Goal: Task Accomplishment & Management: Manage account settings

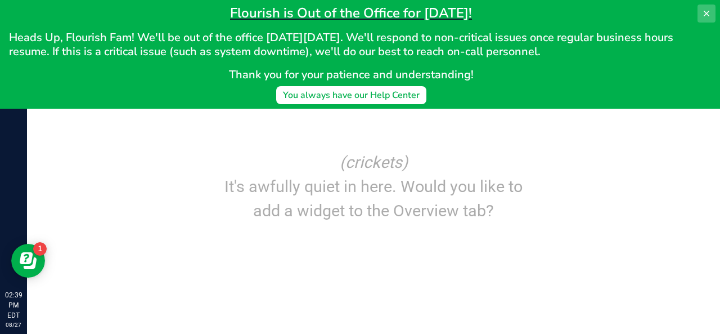
click at [713, 17] on button at bounding box center [707, 14] width 18 height 18
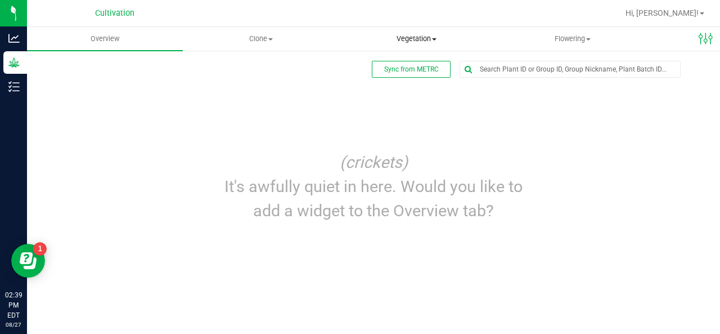
click at [392, 37] on span "Vegetation" at bounding box center [416, 39] width 155 height 10
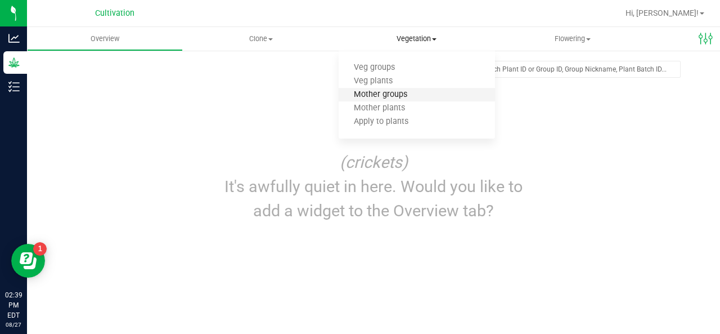
click at [378, 93] on span "Mother groups" at bounding box center [381, 95] width 84 height 10
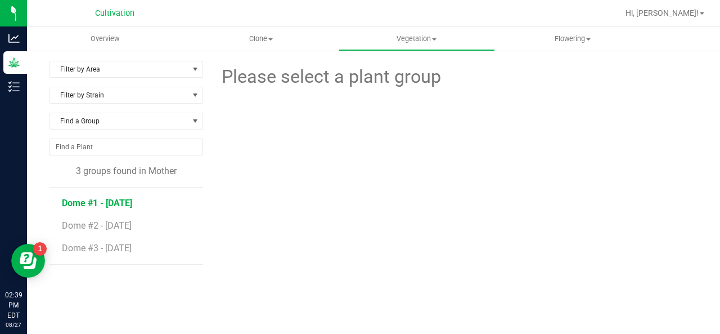
click at [121, 204] on span "Dome #1 - [DATE]" at bounding box center [97, 203] width 70 height 11
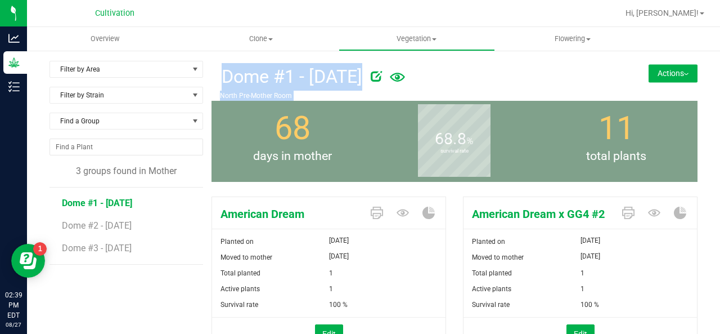
drag, startPoint x: 252, startPoint y: 136, endPoint x: 155, endPoint y: 259, distance: 157.2
click at [155, 259] on li "Dome #3 - [DATE]" at bounding box center [128, 248] width 133 height 32
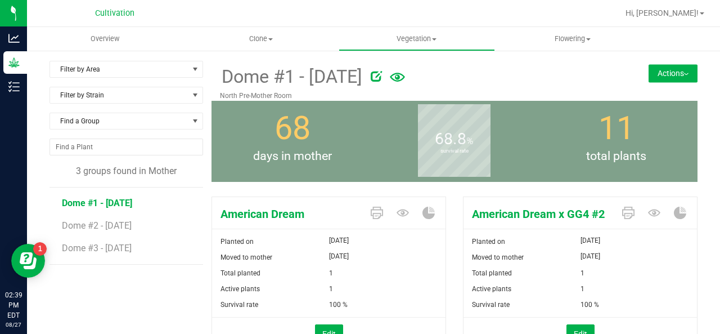
click at [673, 82] on button "Actions" at bounding box center [673, 73] width 49 height 18
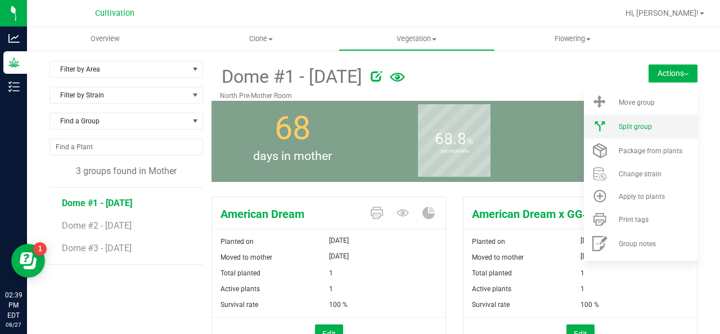
click at [627, 123] on span "Split group" at bounding box center [635, 127] width 33 height 8
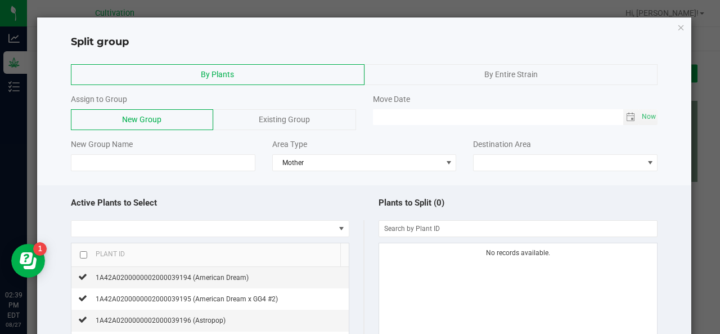
click at [323, 110] on div "Existing Group" at bounding box center [284, 119] width 142 height 21
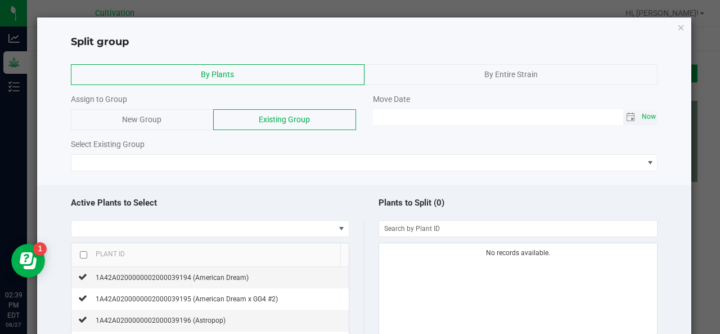
click at [640, 120] on span "Now" at bounding box center [649, 117] width 19 height 16
type input "[DATE] 02:39 PM"
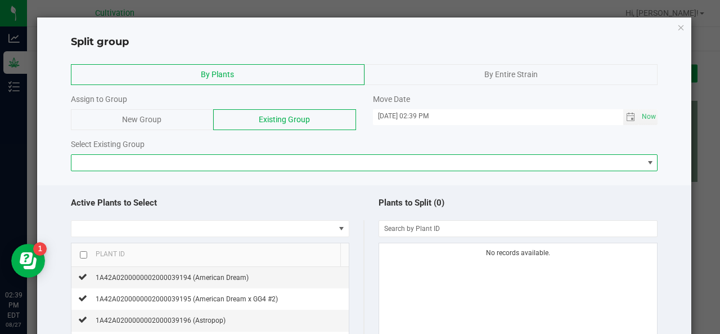
click at [571, 164] on span at bounding box center [357, 163] width 572 height 16
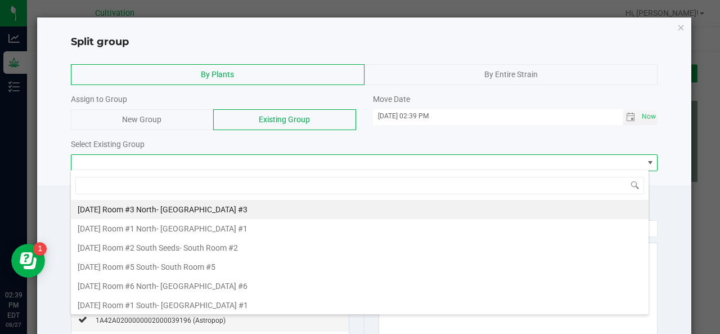
scroll to position [16, 579]
type input "dome"
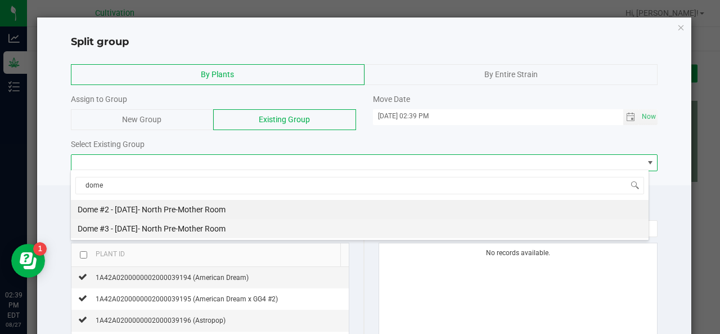
click at [454, 230] on li "Dome #3 - [DATE] - North Pre-Mother Room" at bounding box center [360, 228] width 578 height 19
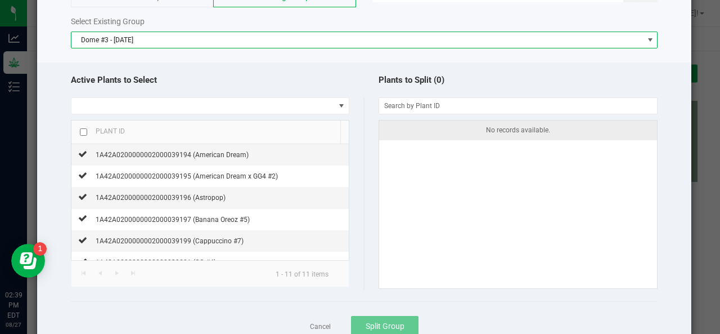
scroll to position [160, 0]
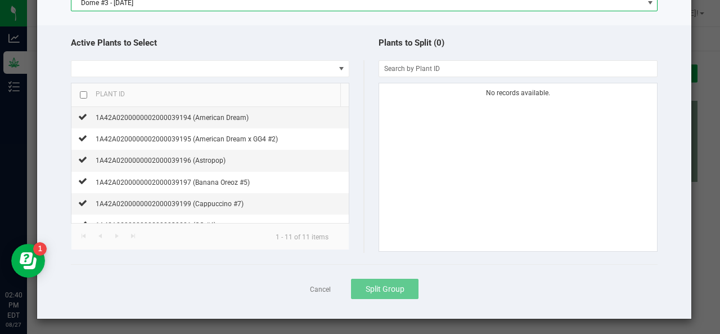
click at [87, 92] on div "Plant ID" at bounding box center [106, 93] width 38 height 9
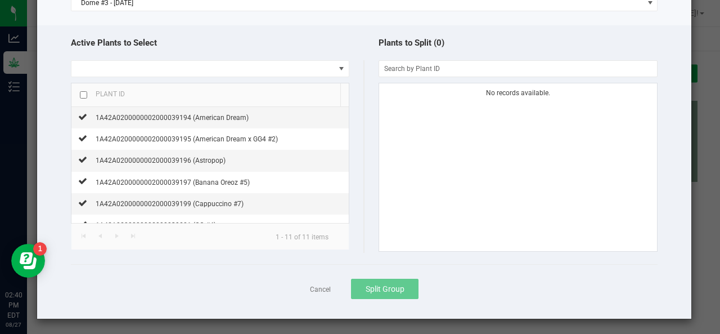
click at [78, 94] on th "Plant ID" at bounding box center [205, 95] width 269 height 24
click at [91, 91] on div "Plant ID" at bounding box center [106, 93] width 38 height 9
click at [84, 92] on input "checkbox" at bounding box center [83, 94] width 7 height 7
checkbox input "true"
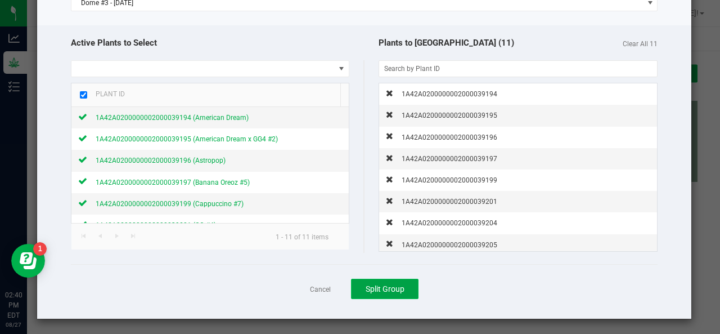
click at [375, 284] on span "Split Group" at bounding box center [385, 288] width 39 height 9
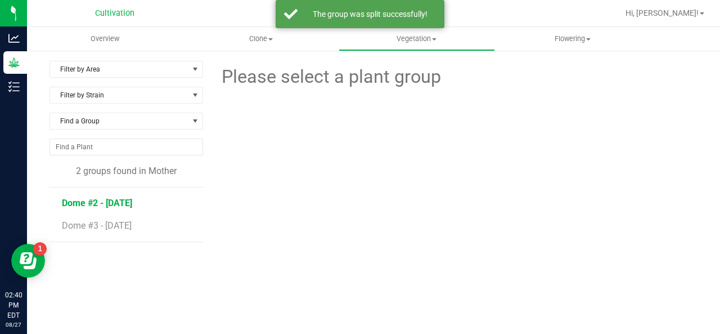
click at [93, 201] on span "Dome #2 - [DATE]" at bounding box center [97, 203] width 70 height 11
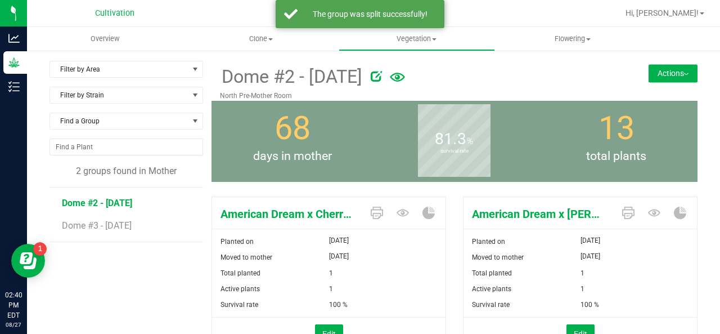
click at [592, 82] on div at bounding box center [494, 74] width 246 height 23
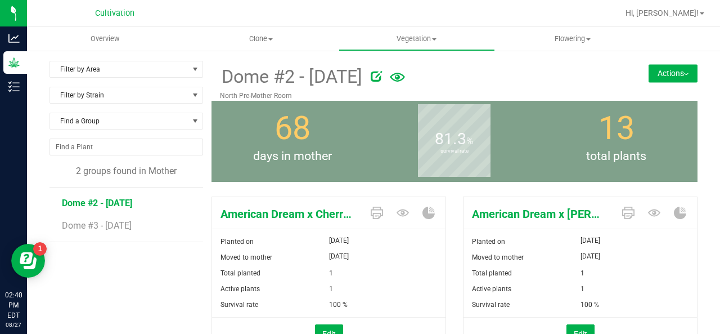
drag, startPoint x: 621, startPoint y: 68, endPoint x: 639, endPoint y: 84, distance: 23.9
click at [639, 84] on div "Dome #2 - [DATE] [GEOGRAPHIC_DATA] Actions Move group Split group" at bounding box center [455, 81] width 486 height 40
click at [660, 73] on button "Actions" at bounding box center [673, 73] width 49 height 18
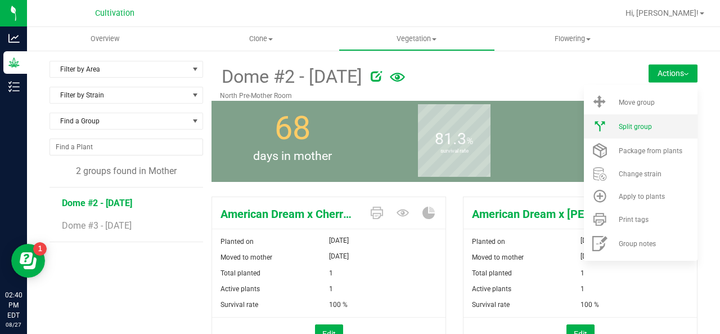
click at [619, 132] on li "Split group" at bounding box center [641, 126] width 114 height 24
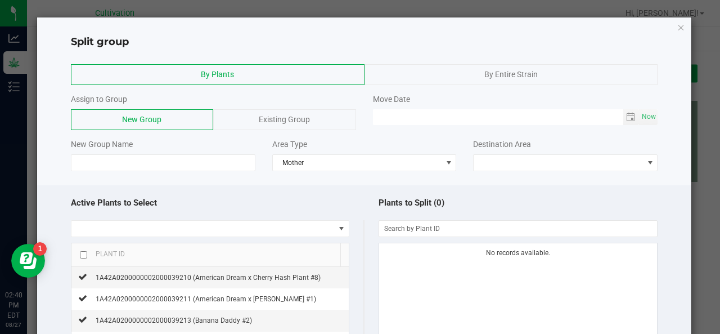
click at [322, 124] on div "Existing Group" at bounding box center [284, 119] width 142 height 21
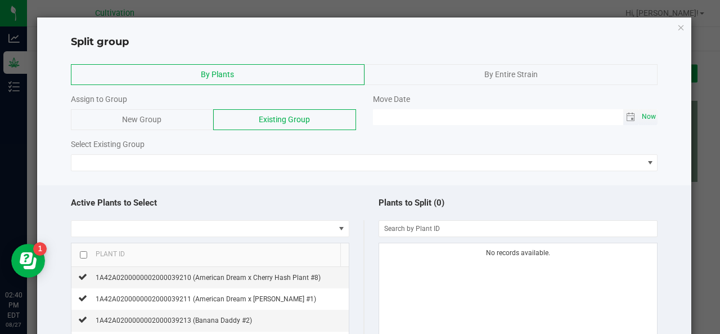
click at [640, 117] on span "Now" at bounding box center [649, 117] width 19 height 16
type input "[DATE] 02:40 PM"
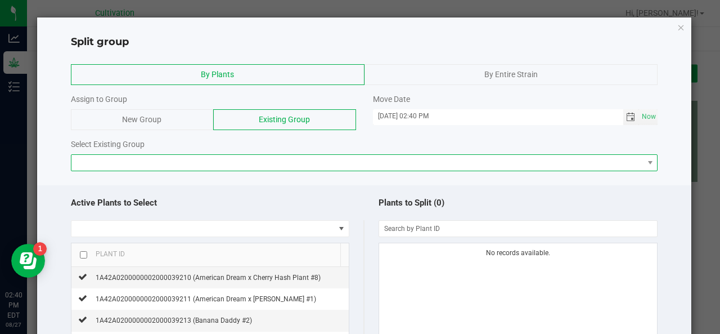
click at [518, 164] on span at bounding box center [357, 163] width 572 height 16
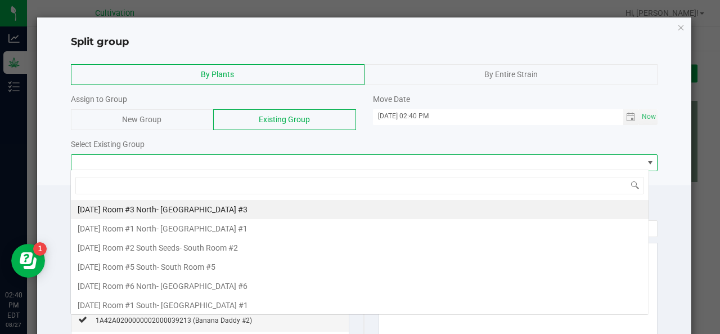
scroll to position [16, 579]
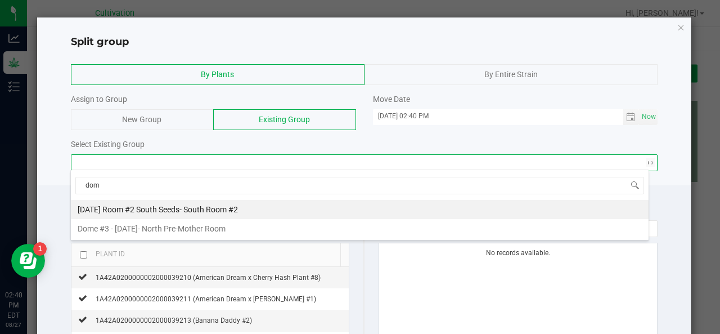
type input "dome"
click at [415, 204] on li "Dome #3 - [DATE] - North Pre-Mother Room" at bounding box center [360, 209] width 578 height 19
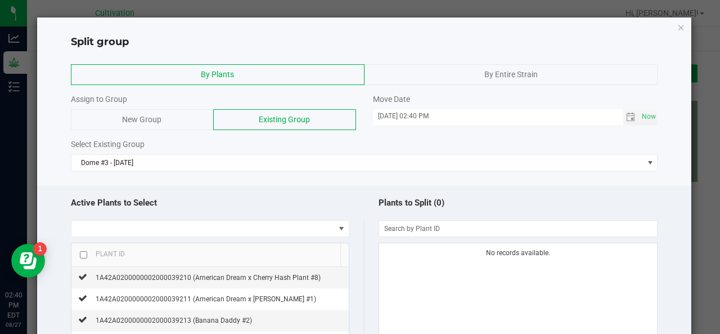
click at [81, 252] on input "checkbox" at bounding box center [83, 254] width 7 height 7
checkbox input "true"
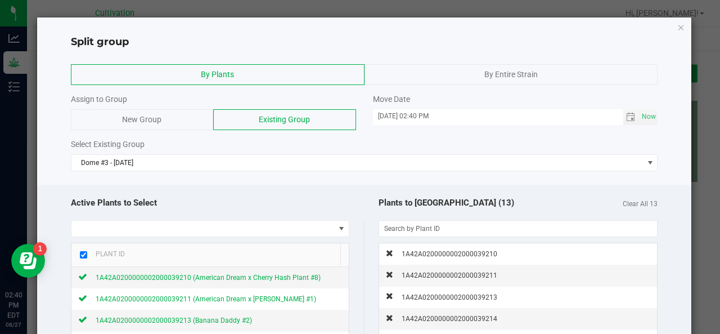
scroll to position [160, 0]
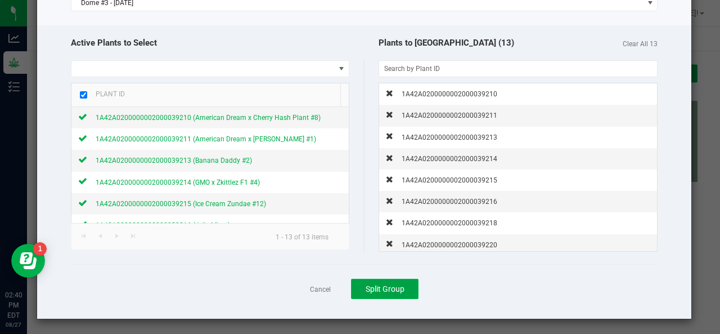
click at [370, 288] on span "Split Group" at bounding box center [385, 288] width 39 height 9
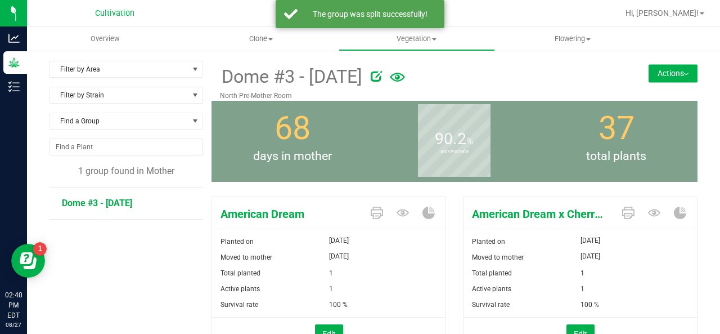
click at [382, 81] on icon at bounding box center [376, 75] width 11 height 11
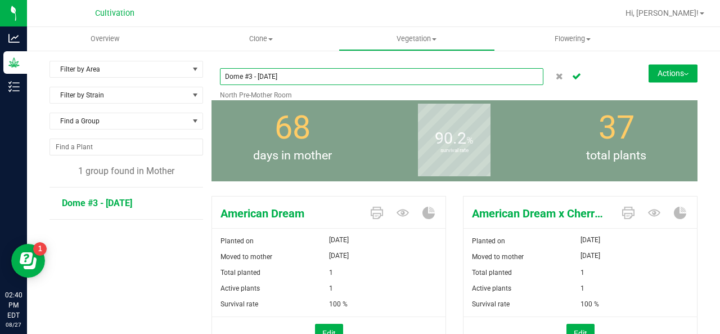
click at [250, 78] on input "Dome #3 - [DATE]" at bounding box center [382, 76] width 324 height 17
type input "[GEOGRAPHIC_DATA] - [DATE]"
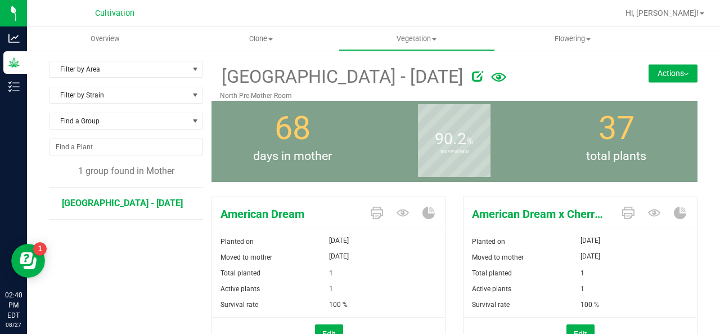
click at [658, 74] on button "Actions" at bounding box center [673, 73] width 49 height 18
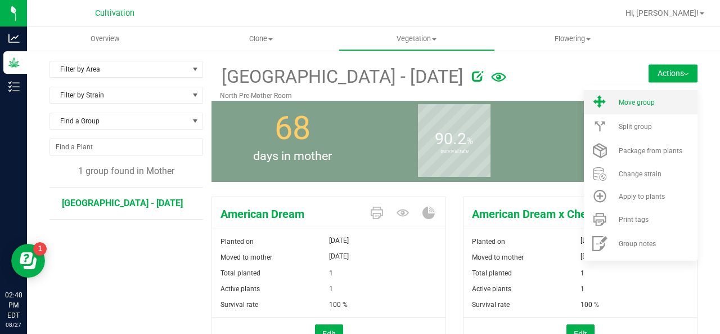
click at [634, 105] on span "Move group" at bounding box center [637, 102] width 36 height 8
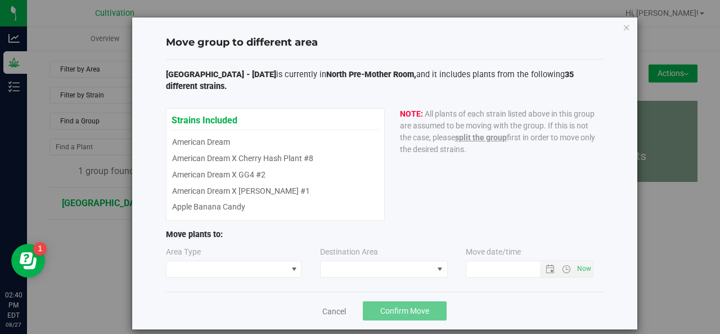
type input "[DATE] 2:40 PM"
click at [265, 267] on span at bounding box center [227, 269] width 121 height 16
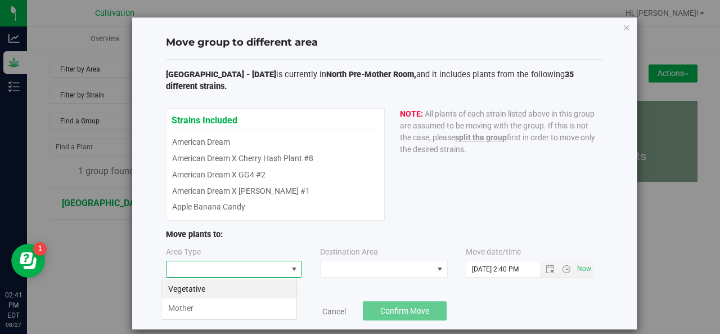
scroll to position [16, 136]
click at [251, 300] on li "Mother" at bounding box center [229, 307] width 135 height 19
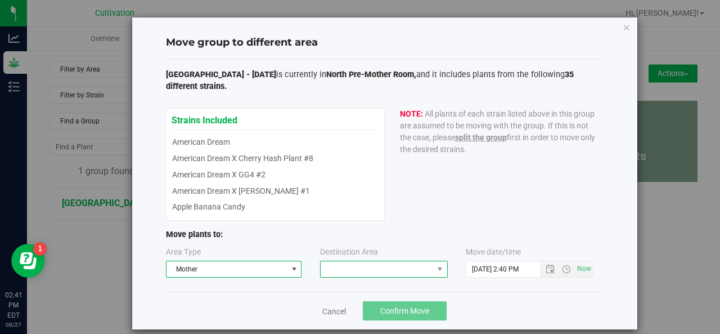
click at [342, 261] on span at bounding box center [377, 269] width 113 height 16
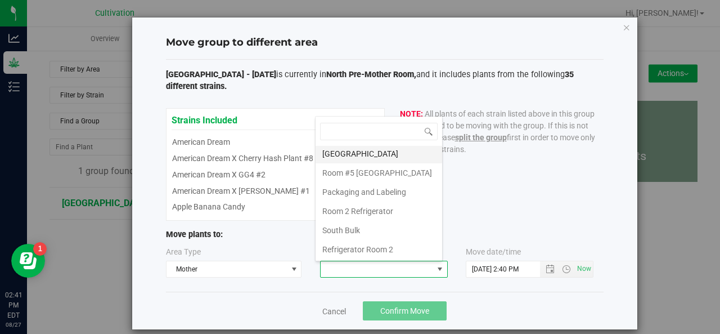
scroll to position [1, 0]
click at [365, 154] on li "[GEOGRAPHIC_DATA]" at bounding box center [379, 154] width 127 height 19
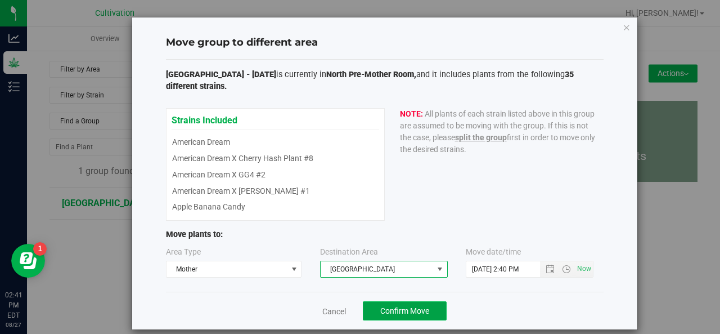
click at [394, 307] on span "Confirm Move" at bounding box center [404, 310] width 49 height 9
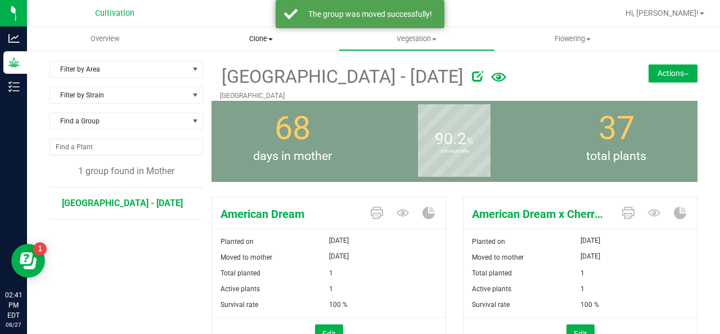
click at [252, 46] on uib-tab-heading "Clone Create plants Cloning groups Cloning plant batches Apply to plants" at bounding box center [260, 39] width 155 height 23
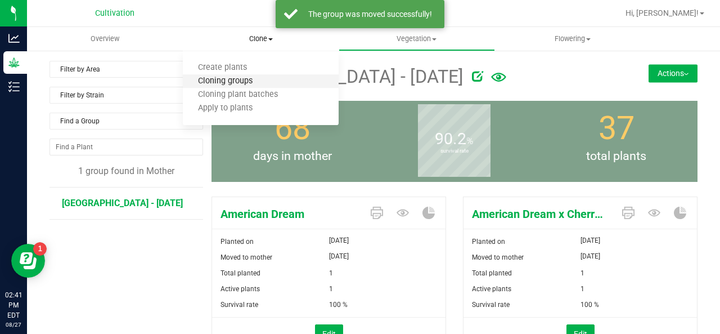
click at [232, 80] on span "Cloning groups" at bounding box center [225, 82] width 85 height 10
